Goal: Information Seeking & Learning: Learn about a topic

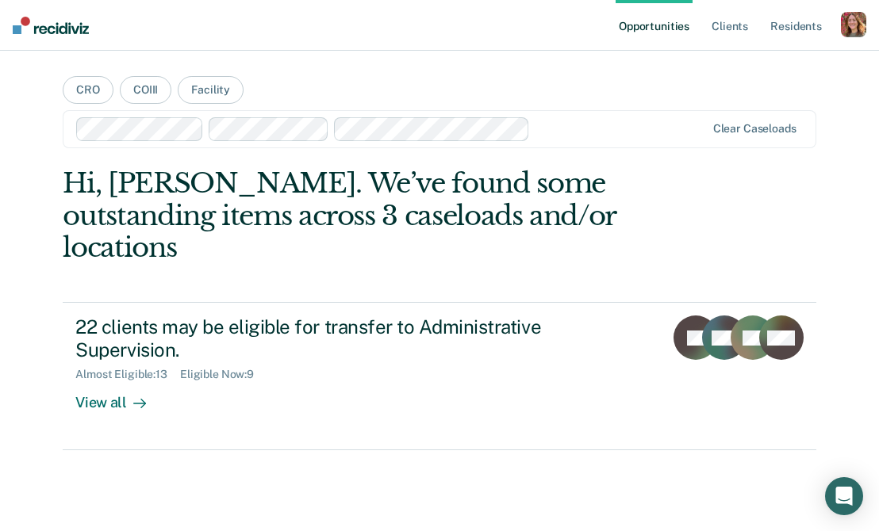
click at [855, 25] on div "button" at bounding box center [853, 24] width 25 height 25
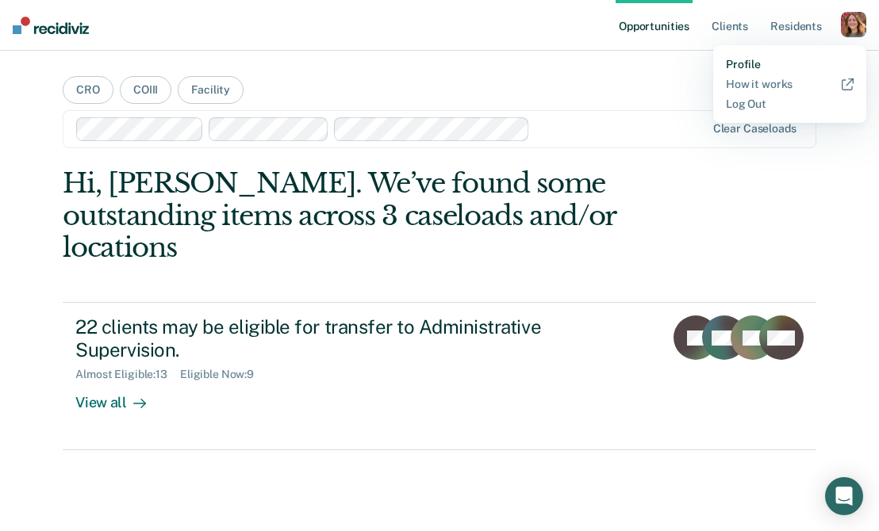
click at [750, 59] on link "Profile" at bounding box center [790, 64] width 128 height 13
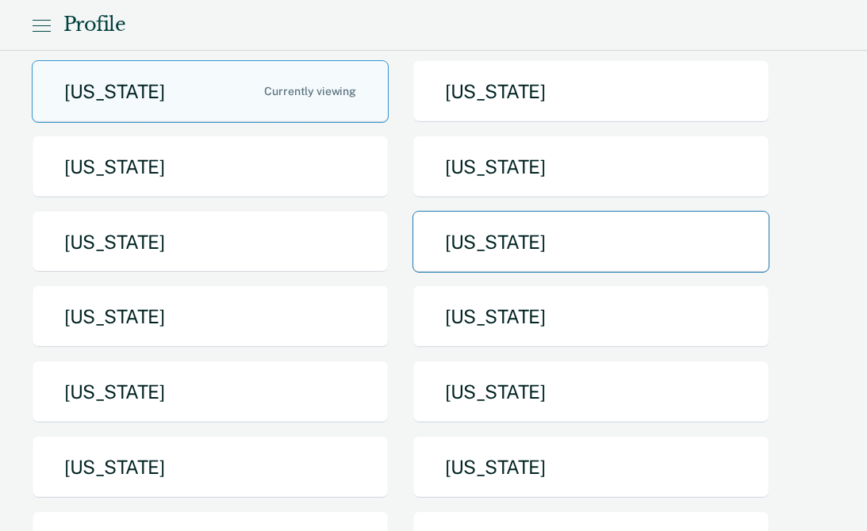
scroll to position [137, 0]
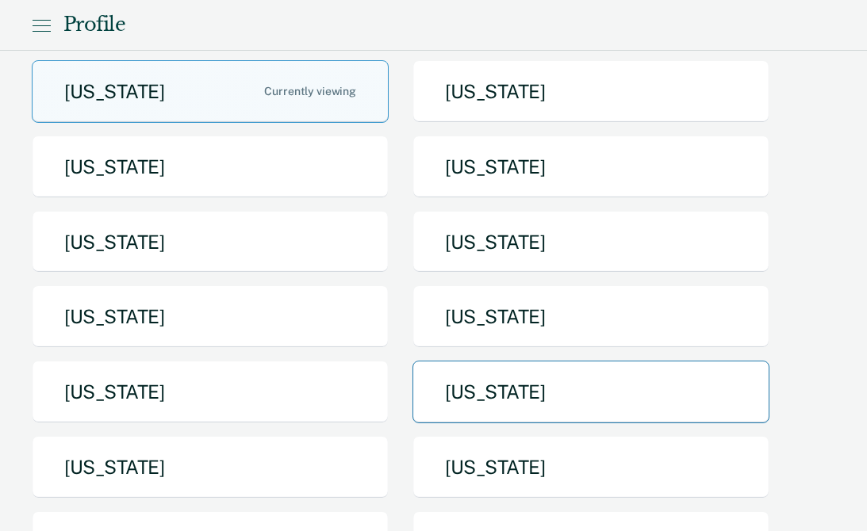
click at [515, 385] on button "[US_STATE]" at bounding box center [590, 392] width 357 height 63
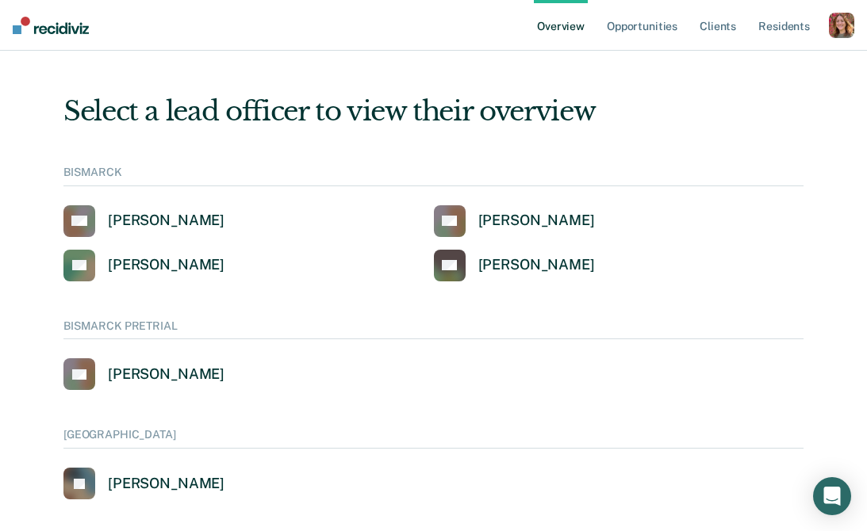
click at [569, 24] on link "Overview" at bounding box center [561, 25] width 54 height 51
click at [149, 276] on link "DF [PERSON_NAME]" at bounding box center [143, 266] width 161 height 32
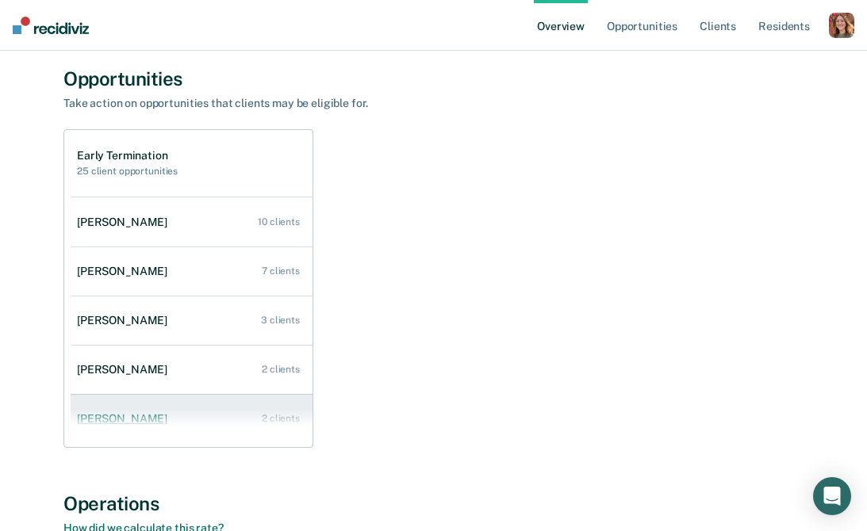
scroll to position [113, 0]
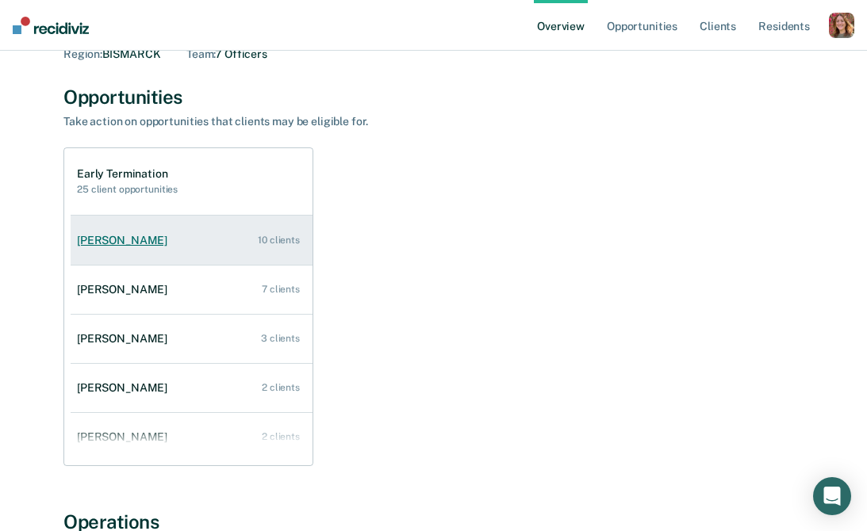
click at [135, 240] on div "[PERSON_NAME]" at bounding box center [125, 240] width 97 height 13
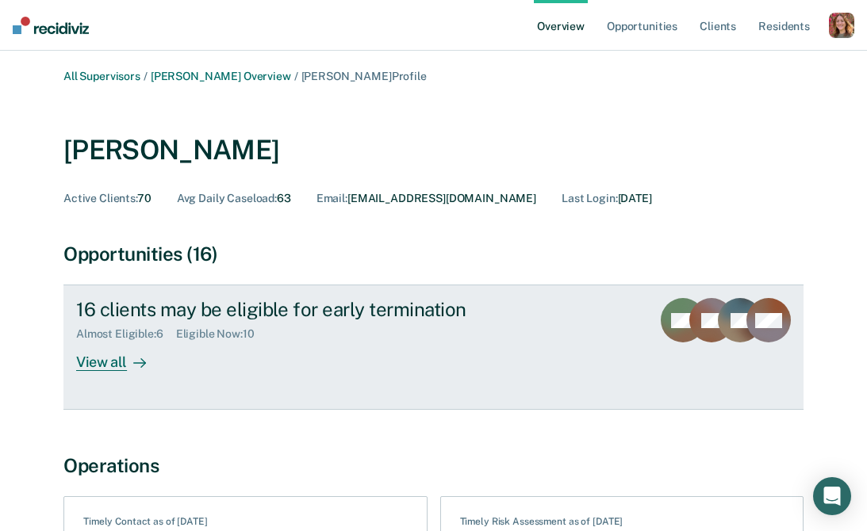
click at [117, 361] on div "View all" at bounding box center [120, 356] width 89 height 31
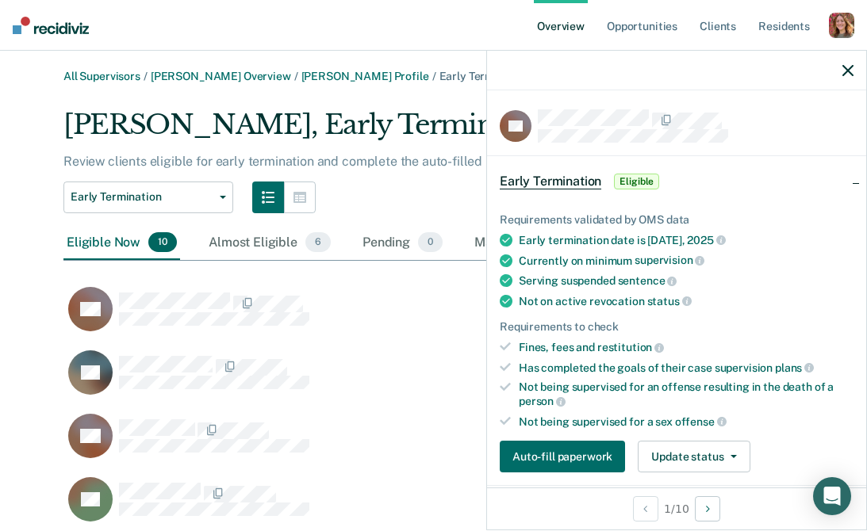
click at [571, 25] on link "Overview" at bounding box center [561, 25] width 54 height 51
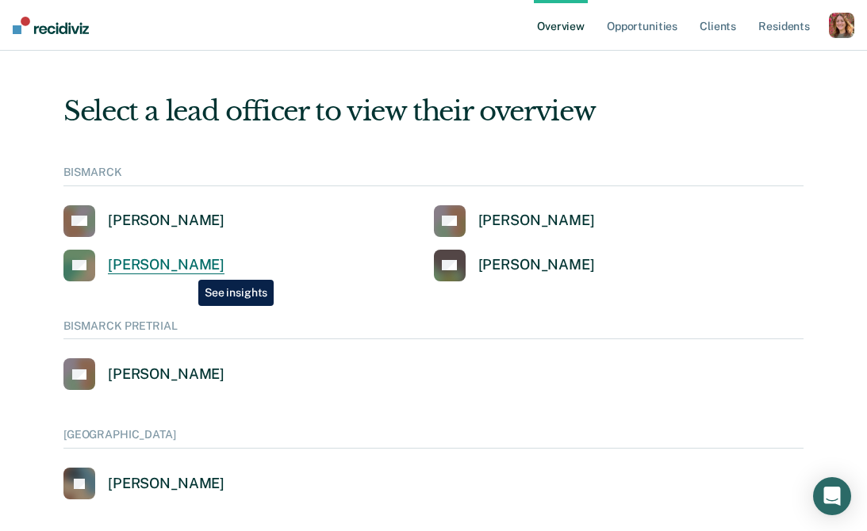
click at [186, 267] on div "[PERSON_NAME]" at bounding box center [166, 265] width 117 height 18
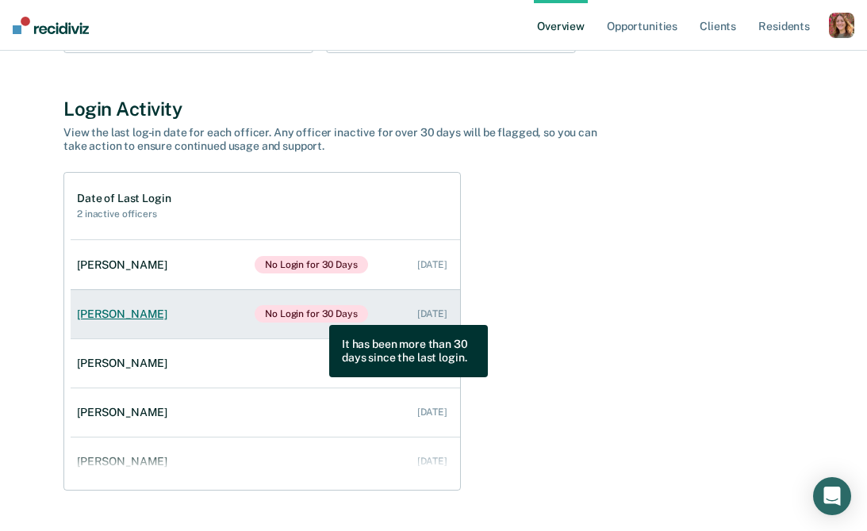
scroll to position [953, 0]
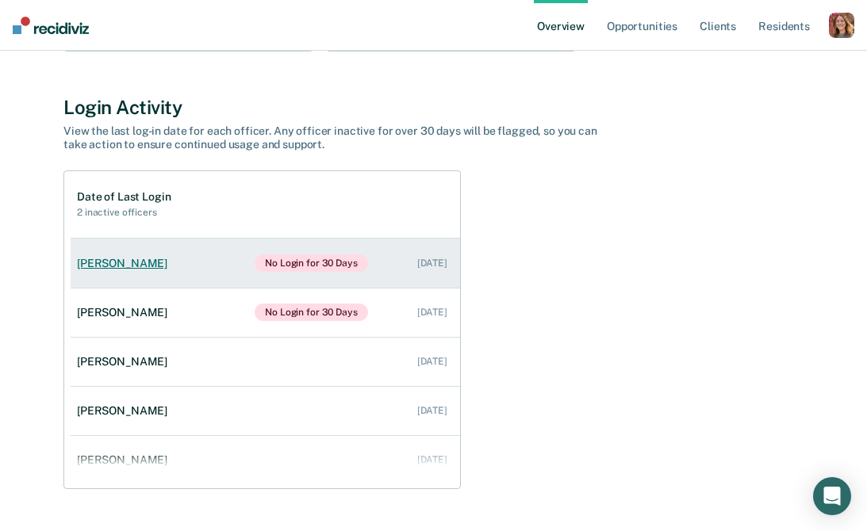
click at [116, 263] on div "[PERSON_NAME]" at bounding box center [125, 263] width 97 height 13
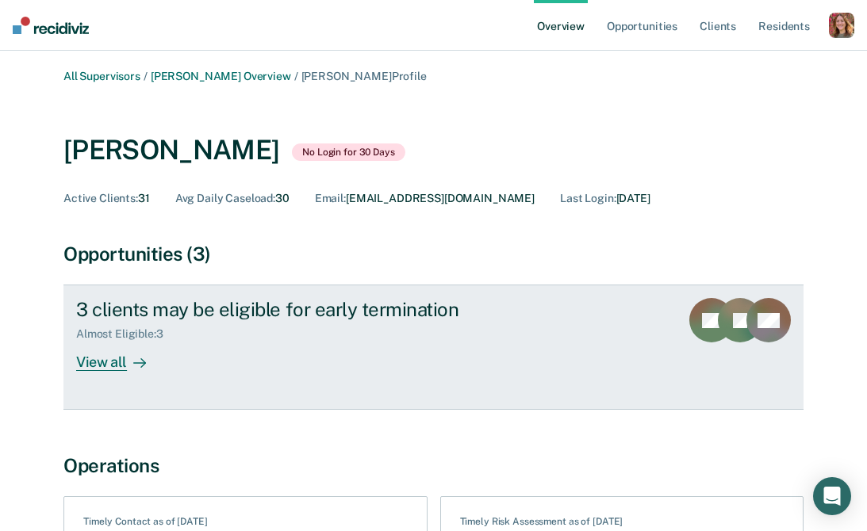
click at [117, 360] on div "View all" at bounding box center [120, 356] width 89 height 31
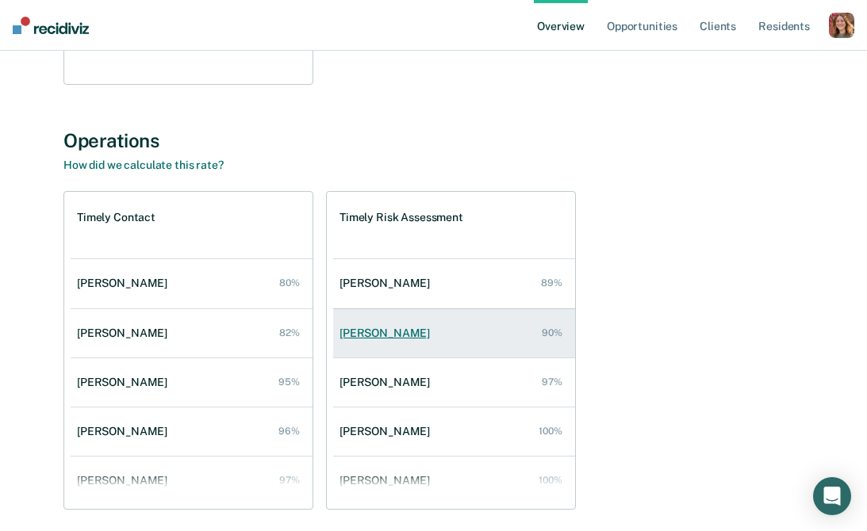
scroll to position [993, 0]
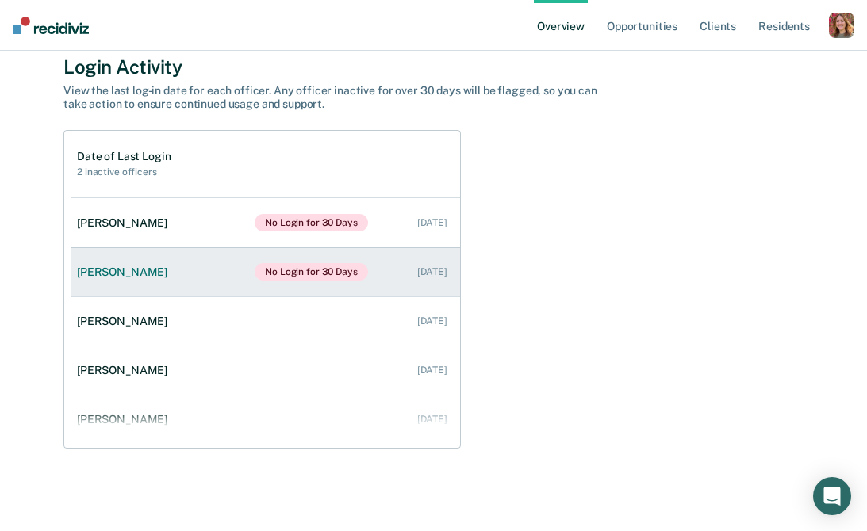
click at [102, 269] on div "[PERSON_NAME]" at bounding box center [125, 272] width 97 height 13
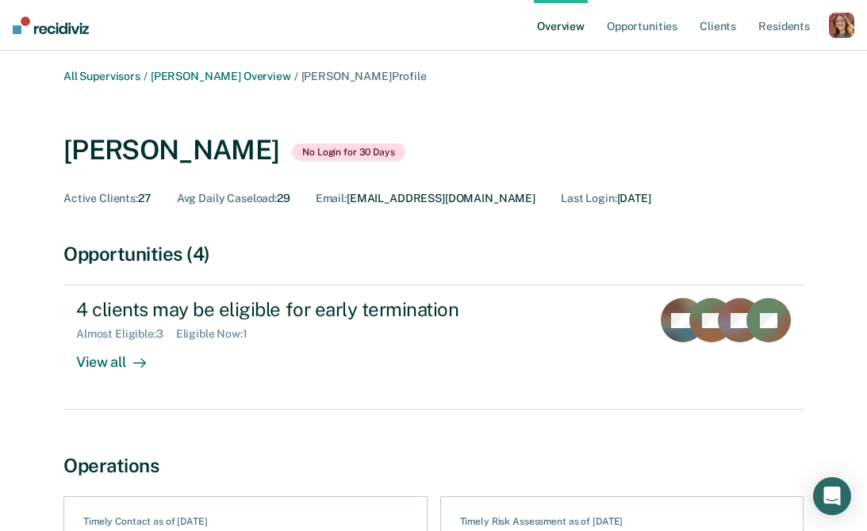
click at [550, 26] on link "Overview" at bounding box center [561, 25] width 54 height 51
